Goal: Information Seeking & Learning: Learn about a topic

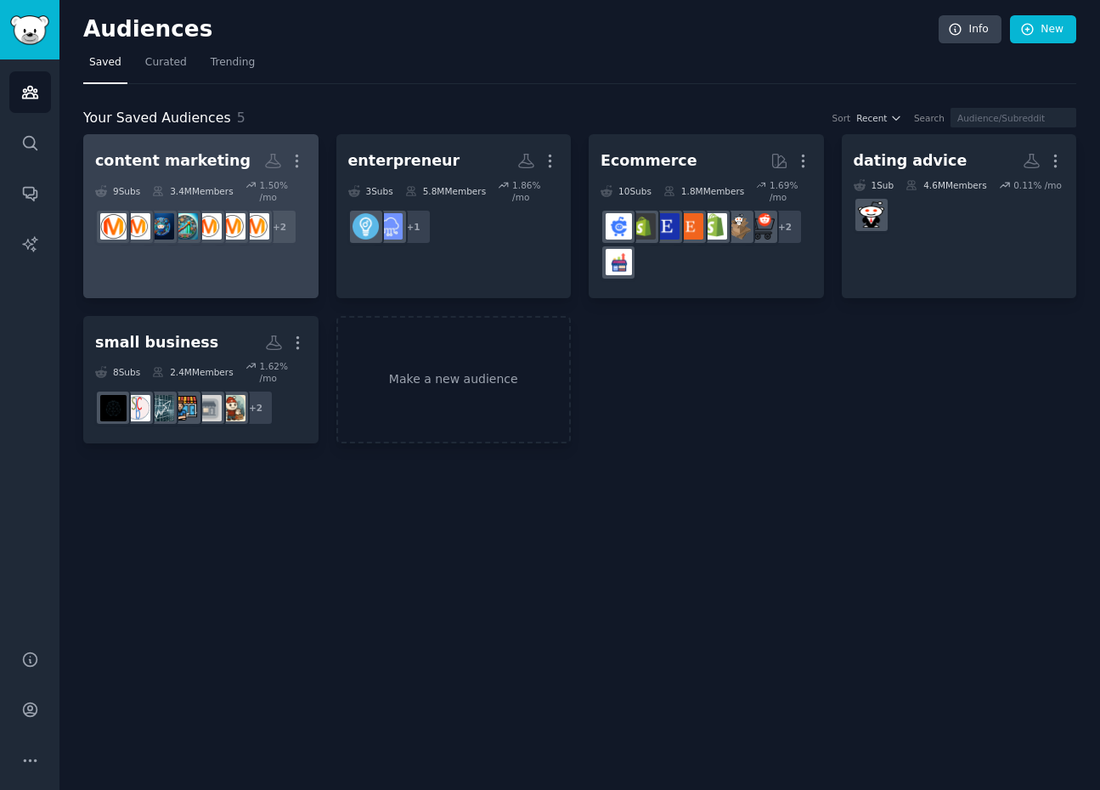
click at [201, 151] on div "content marketing" at bounding box center [172, 160] width 155 height 21
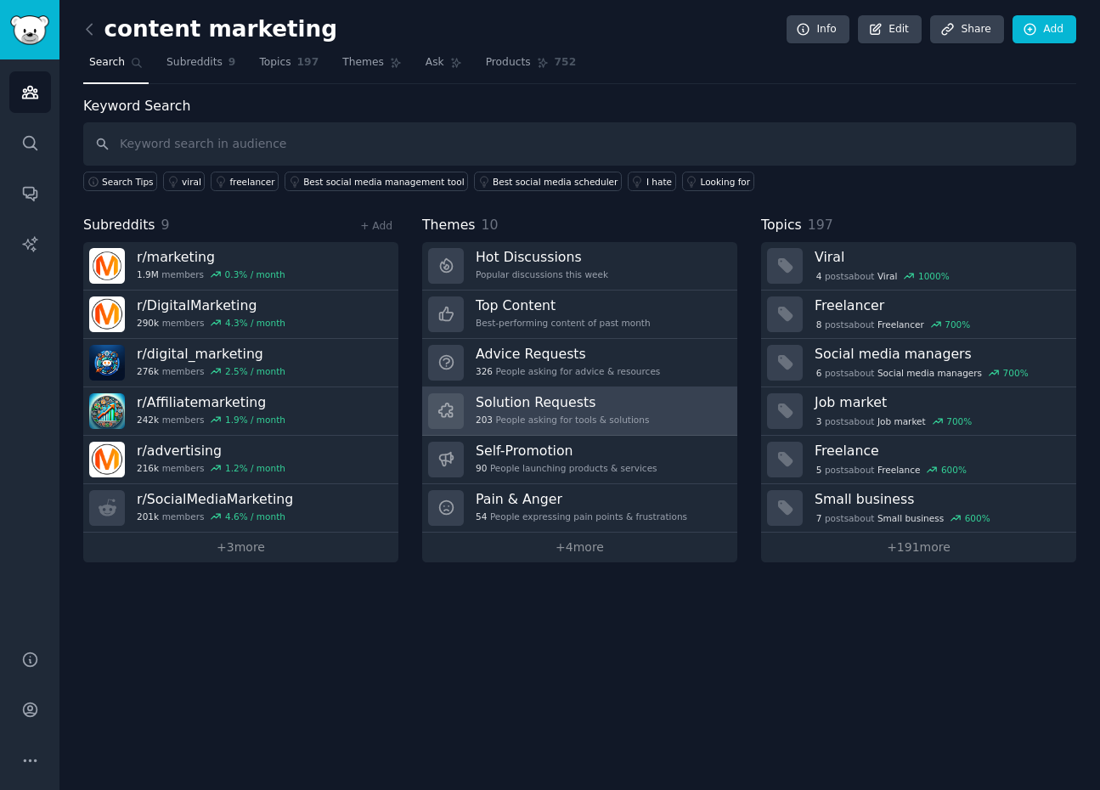
click at [531, 416] on div "203 People asking for tools & solutions" at bounding box center [562, 420] width 173 height 12
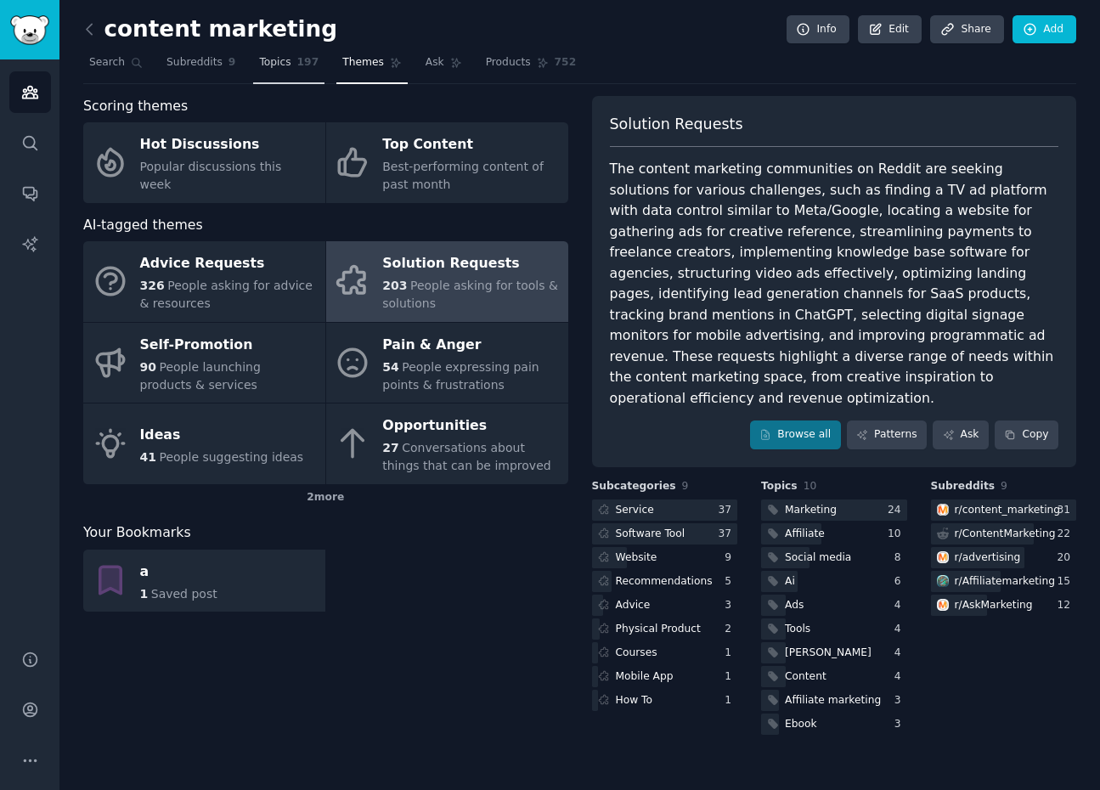
click at [280, 65] on span "Topics" at bounding box center [274, 62] width 31 height 15
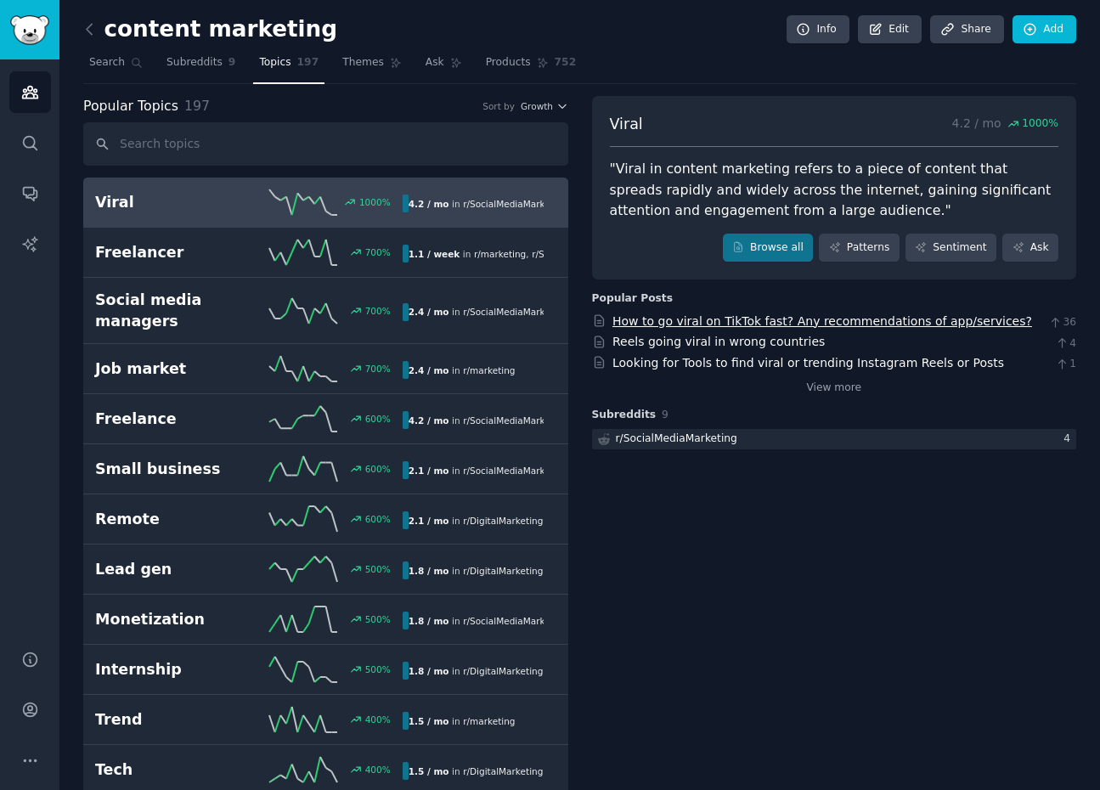
click at [961, 323] on link "How to go viral on TikTok fast? Any recommendations of app/services?" at bounding box center [823, 321] width 420 height 14
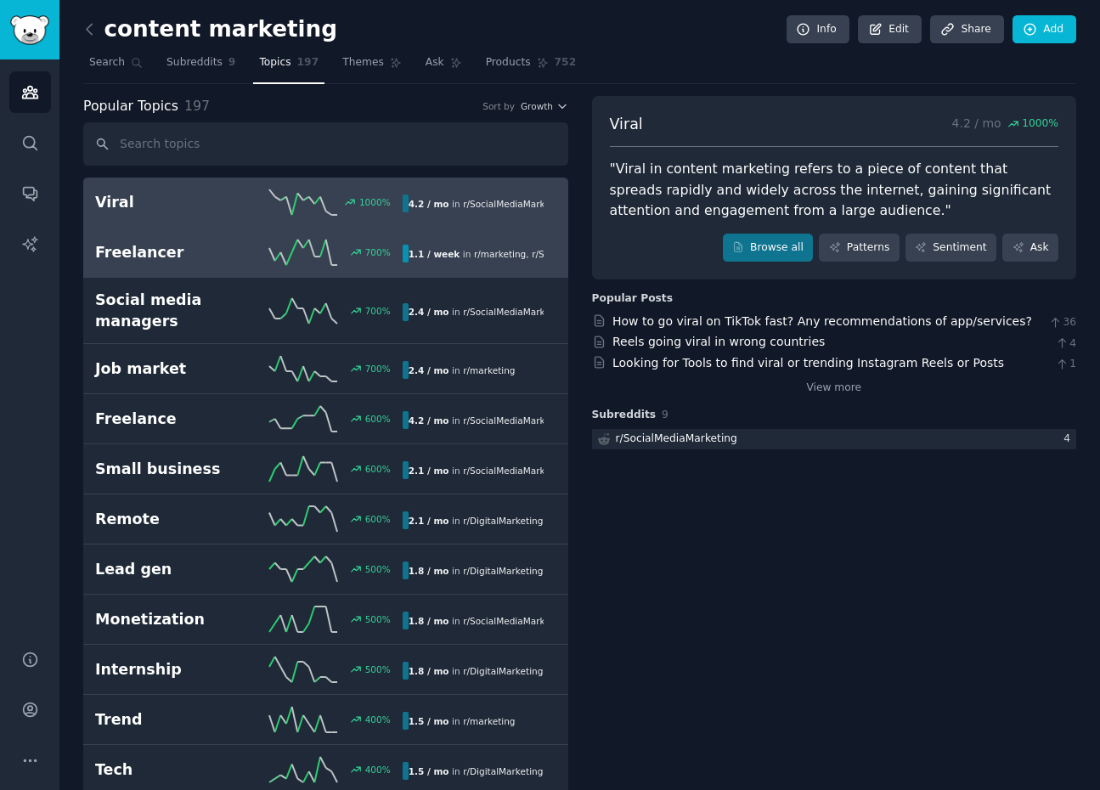
click at [311, 252] on line at bounding box center [311, 248] width 6 height 17
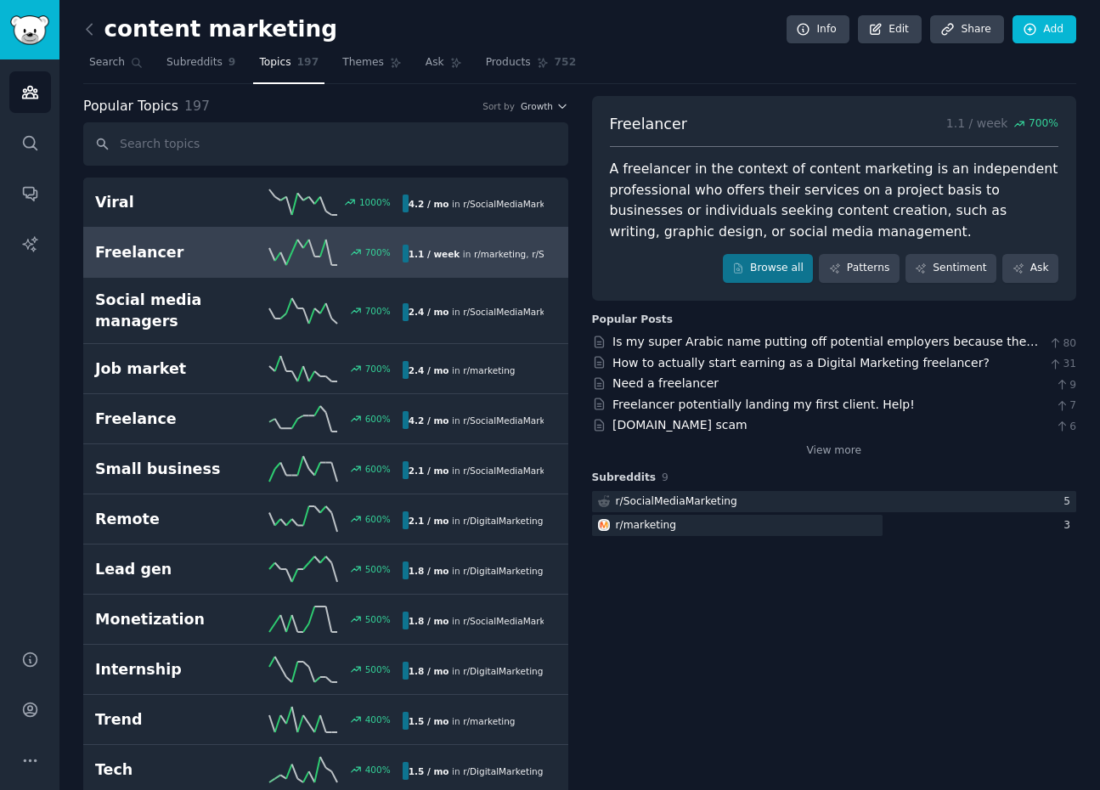
click at [410, 60] on nav "Search Subreddits 9 Topics 197 Themes Ask Products 752" at bounding box center [579, 66] width 993 height 35
click at [377, 60] on link "Themes" at bounding box center [371, 66] width 71 height 35
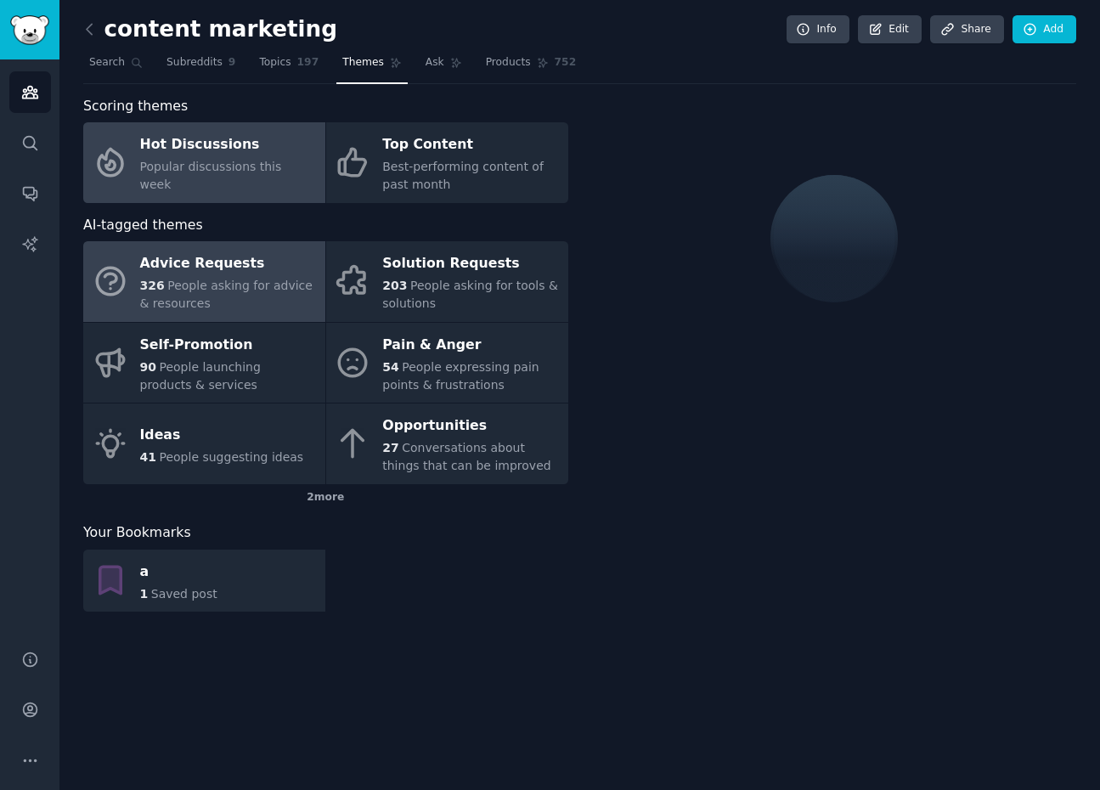
click at [230, 297] on div "326 People asking for advice & resources" at bounding box center [228, 295] width 177 height 36
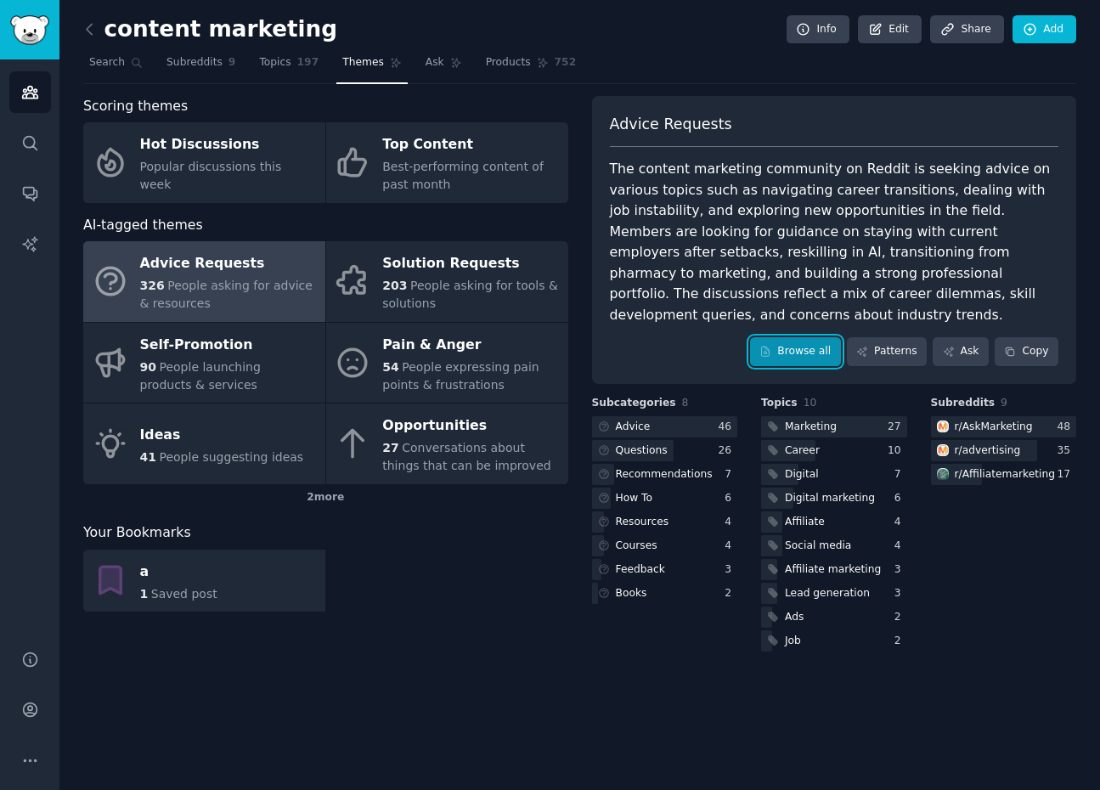
click at [783, 337] on link "Browse all" at bounding box center [795, 351] width 91 height 29
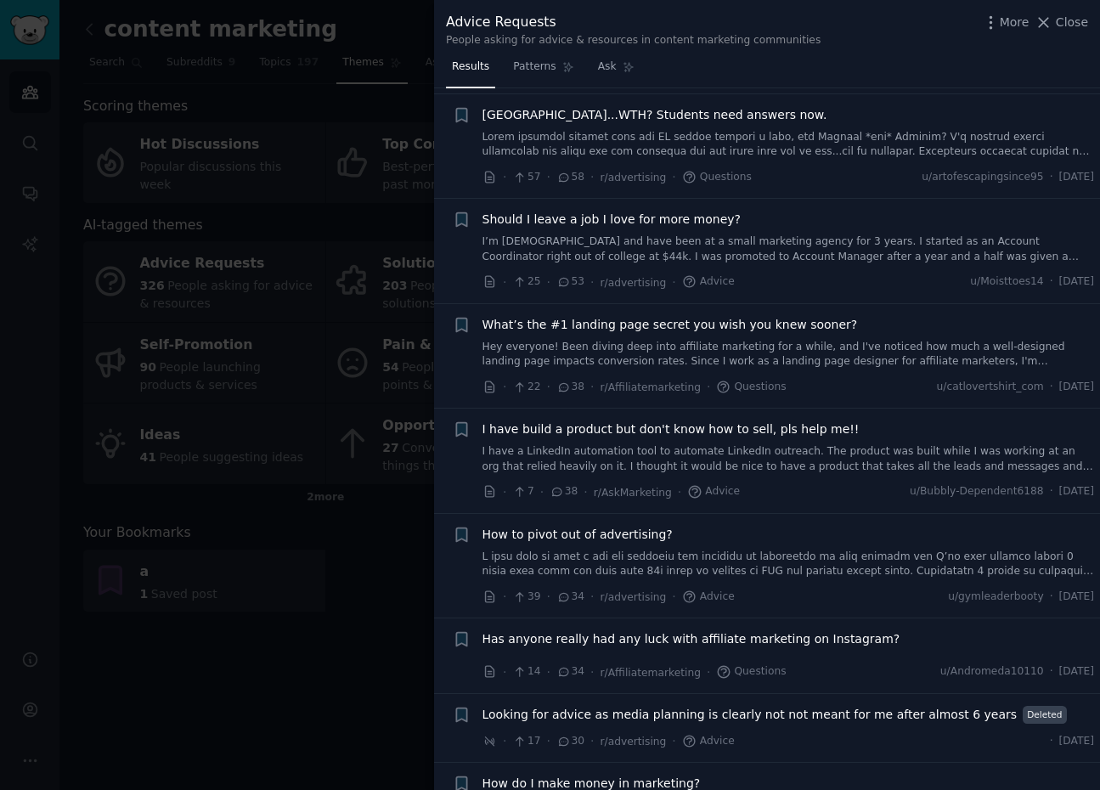
scroll to position [128, 0]
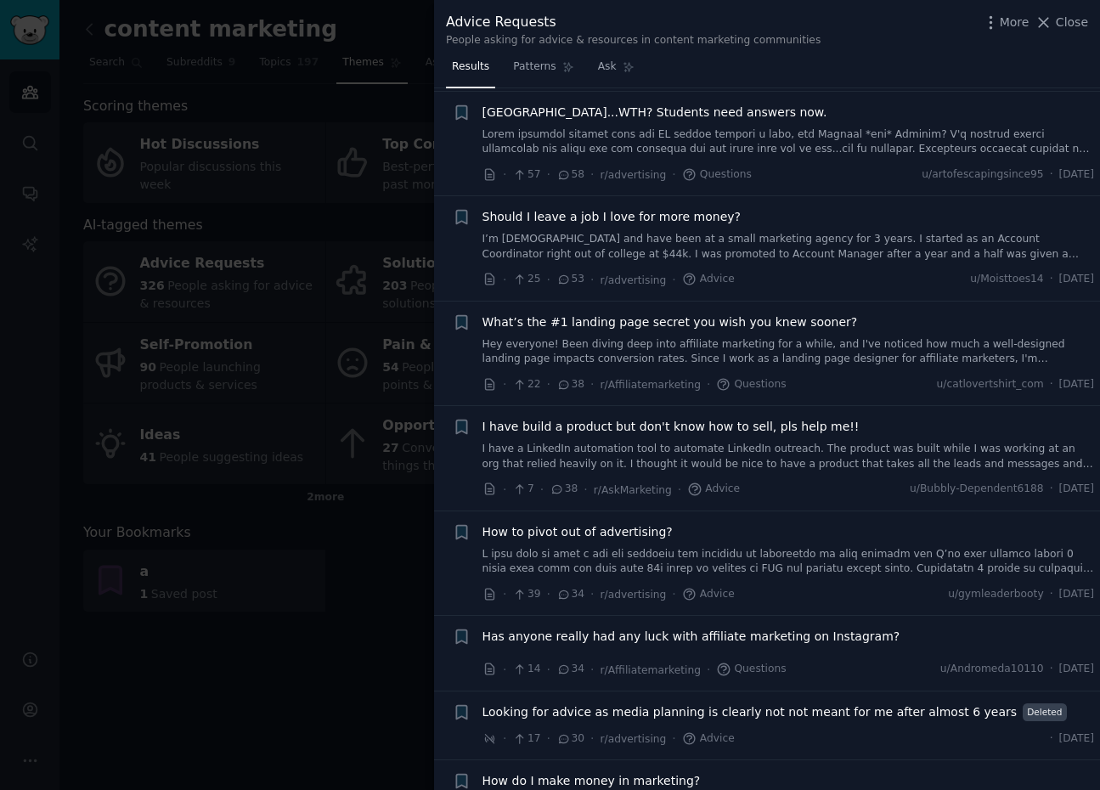
click at [758, 466] on link "I have a LinkedIn automation tool to automate LinkedIn outreach. The product wa…" at bounding box center [789, 457] width 613 height 30
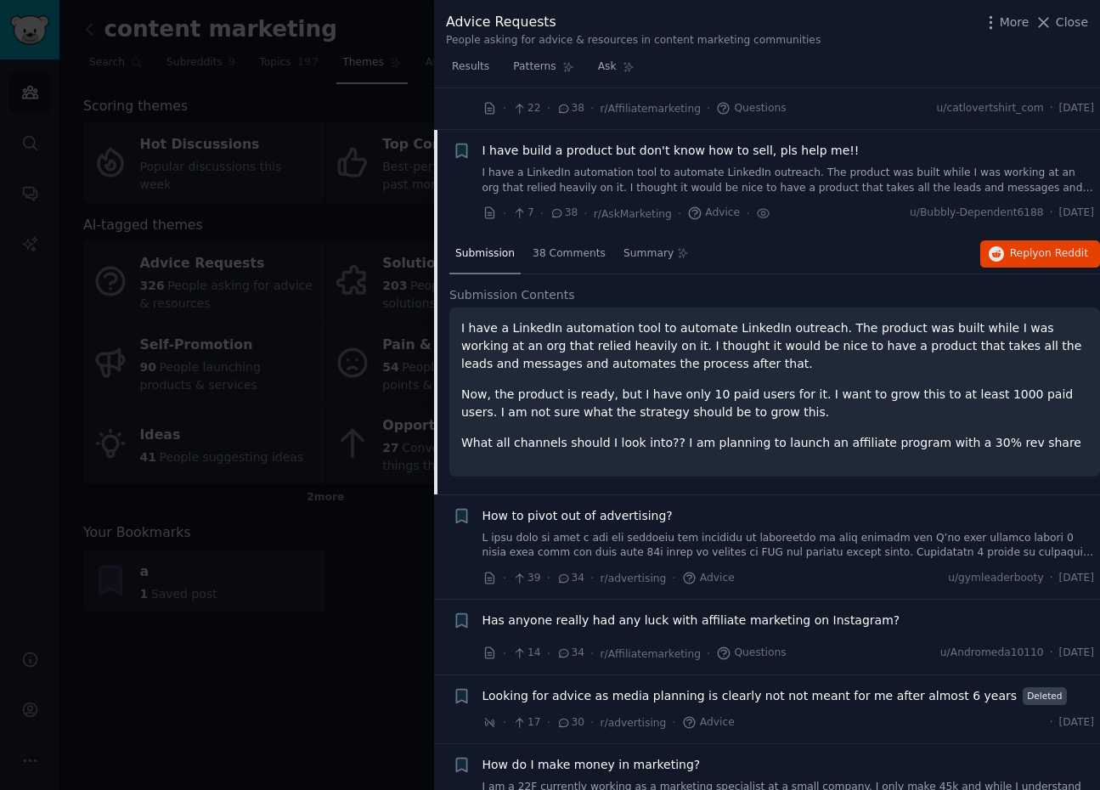
scroll to position [446, 0]
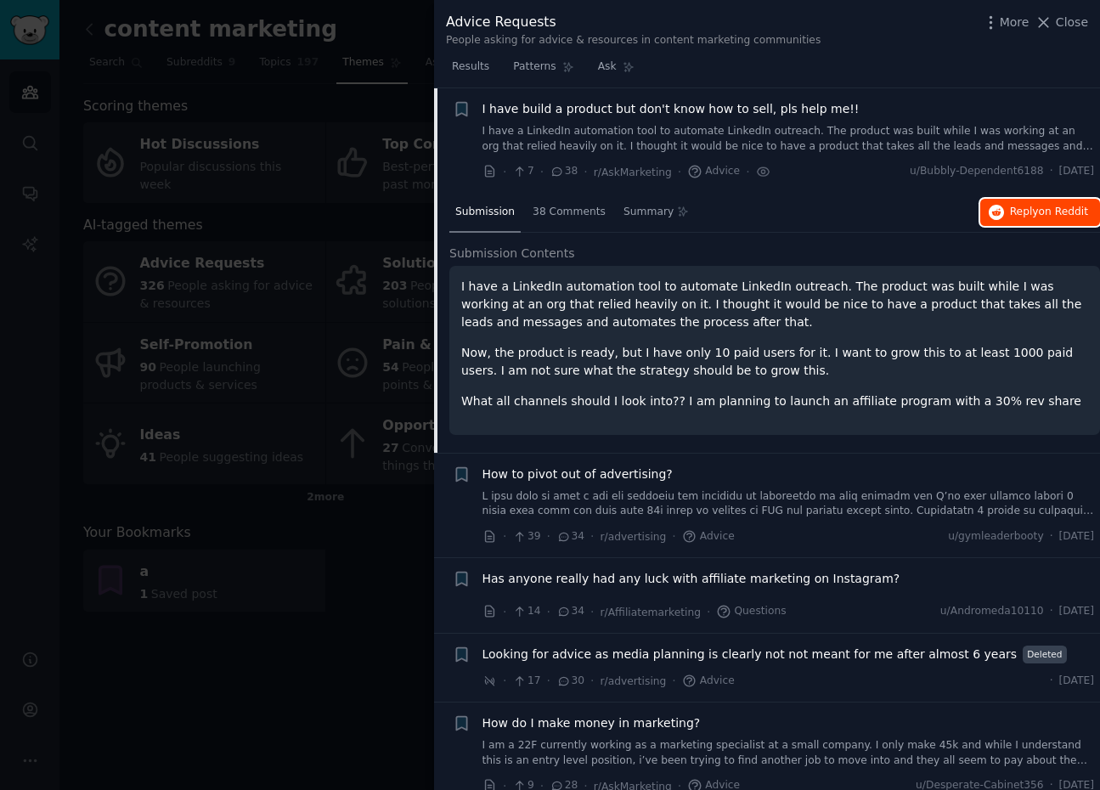
click at [1029, 211] on span "Reply on Reddit" at bounding box center [1049, 212] width 78 height 15
